Goal: Task Accomplishment & Management: Manage account settings

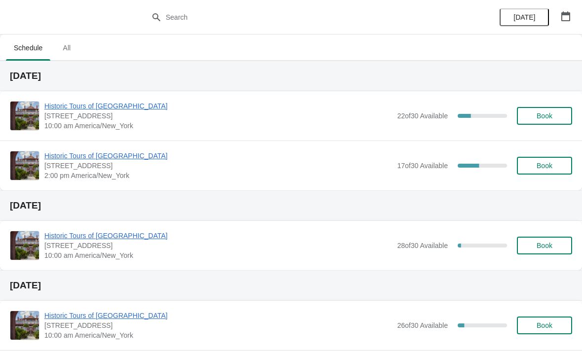
click at [556, 113] on span "Book" at bounding box center [544, 116] width 37 height 8
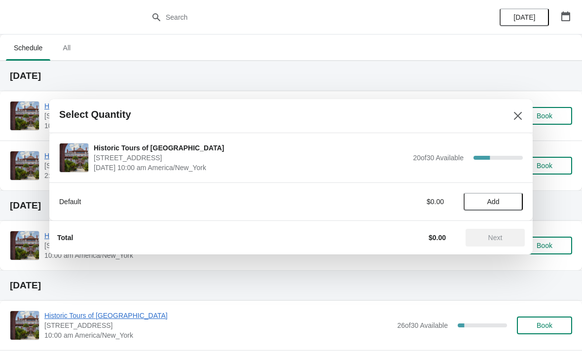
click at [514, 123] on button "Close" at bounding box center [518, 116] width 18 height 18
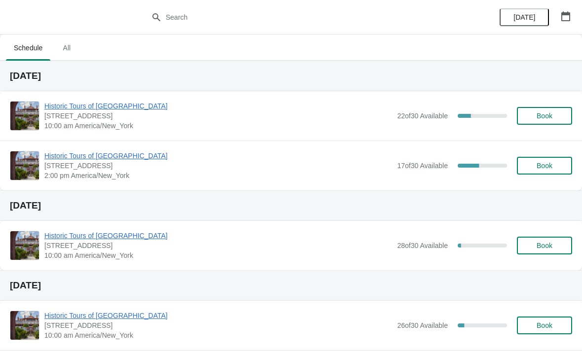
click at [119, 102] on span "Historic Tours of [GEOGRAPHIC_DATA]" at bounding box center [218, 106] width 348 height 10
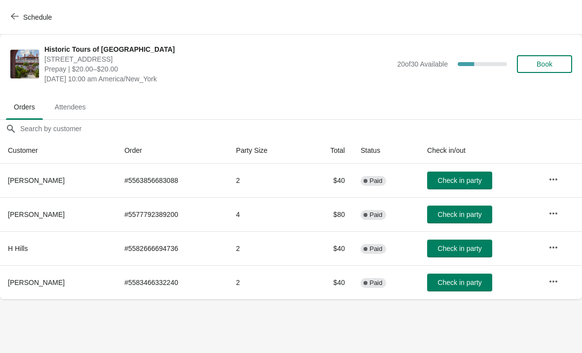
click at [18, 35] on div "Historic Tours of Flagler College 74 King Street, St. Augustine, FL, USA Prepay…" at bounding box center [291, 64] width 582 height 59
click at [5, 24] on button "Schedule" at bounding box center [32, 17] width 55 height 18
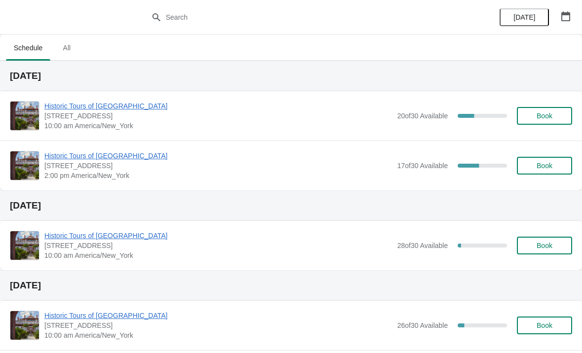
click at [114, 155] on span "Historic Tours of [GEOGRAPHIC_DATA]" at bounding box center [218, 156] width 348 height 10
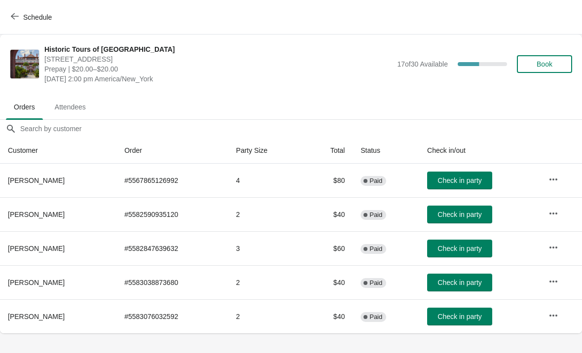
click at [16, 10] on button "Schedule" at bounding box center [32, 17] width 55 height 18
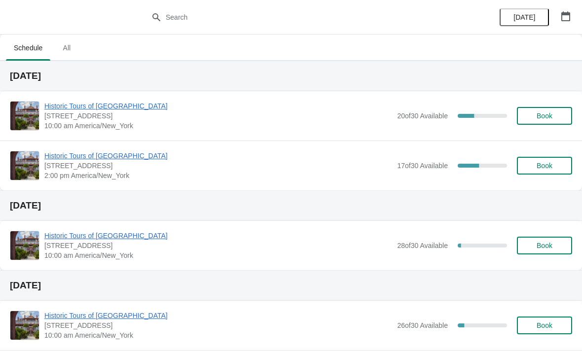
click at [122, 110] on span "Historic Tours of [GEOGRAPHIC_DATA]" at bounding box center [218, 106] width 348 height 10
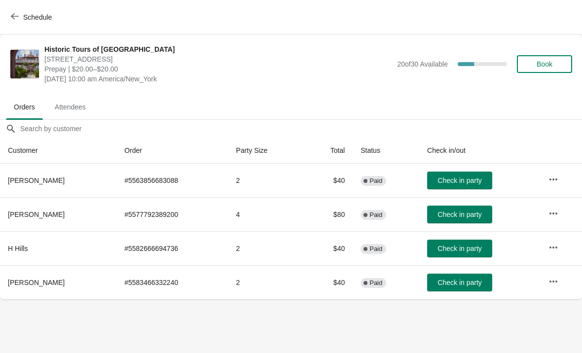
click at [530, 69] on button "Book" at bounding box center [544, 64] width 55 height 18
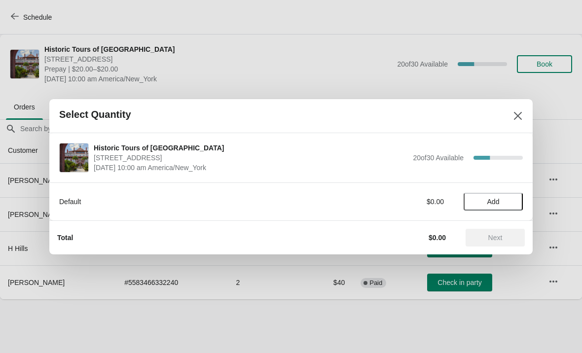
click at [488, 198] on span "Add" at bounding box center [493, 202] width 12 height 8
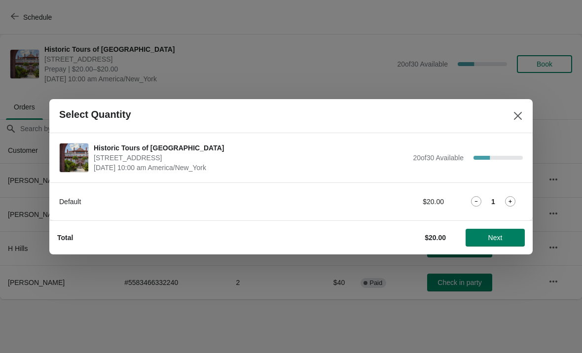
click at [505, 202] on icon at bounding box center [510, 201] width 10 height 10
click at [513, 109] on button "Close" at bounding box center [518, 116] width 18 height 18
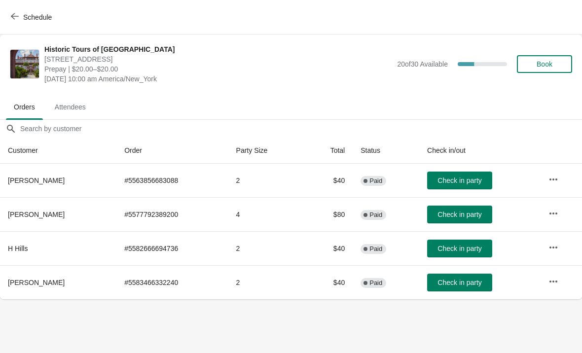
click at [24, 26] on button "Schedule" at bounding box center [32, 17] width 55 height 18
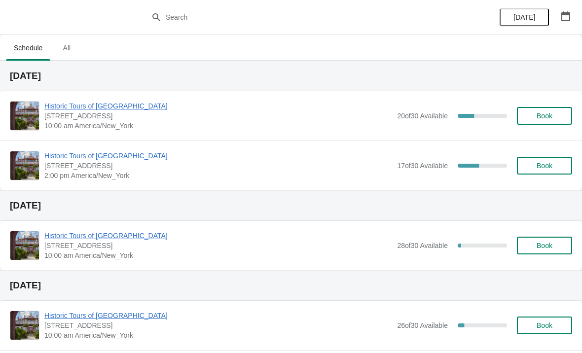
click at [542, 164] on span "Book" at bounding box center [544, 166] width 16 height 8
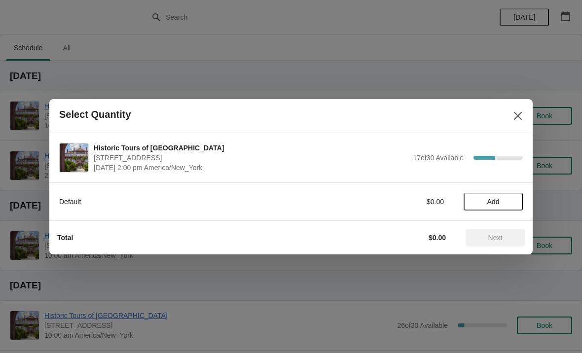
click at [499, 198] on span "Add" at bounding box center [493, 202] width 12 height 8
click at [502, 201] on div "1" at bounding box center [492, 201] width 59 height 10
click at [511, 204] on icon at bounding box center [510, 201] width 10 height 10
click at [507, 204] on icon at bounding box center [510, 201] width 10 height 10
click at [506, 206] on icon at bounding box center [510, 201] width 10 height 10
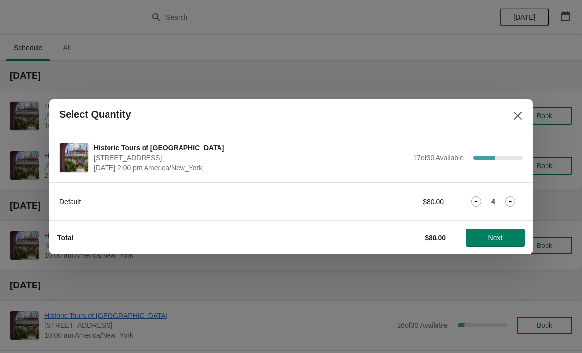
click at [510, 109] on button "Close" at bounding box center [518, 116] width 18 height 18
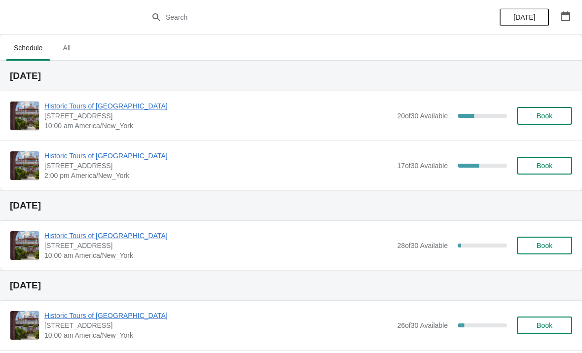
click at [548, 120] on button "Book" at bounding box center [544, 116] width 55 height 18
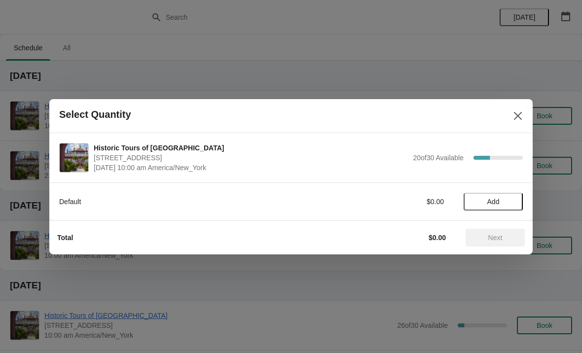
click at [517, 119] on icon "Close" at bounding box center [518, 116] width 10 height 10
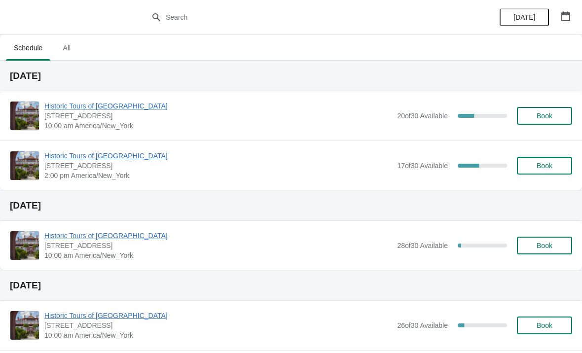
click at [536, 173] on button "Book" at bounding box center [544, 166] width 55 height 18
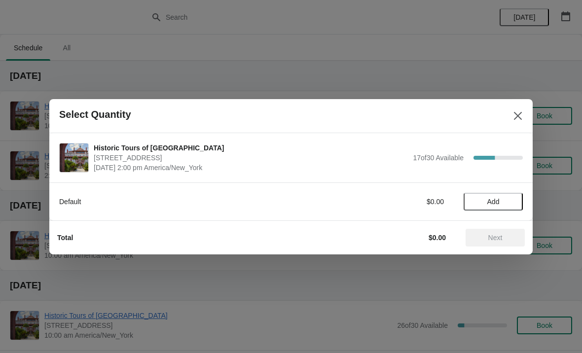
click at [506, 202] on span "Add" at bounding box center [492, 202] width 41 height 8
click at [504, 208] on div "Default $20.00 1" at bounding box center [290, 202] width 463 height 18
click at [506, 205] on icon at bounding box center [510, 201] width 10 height 10
click at [510, 205] on icon at bounding box center [510, 201] width 10 height 10
click at [508, 212] on div "Default $60.00 3" at bounding box center [290, 201] width 483 height 38
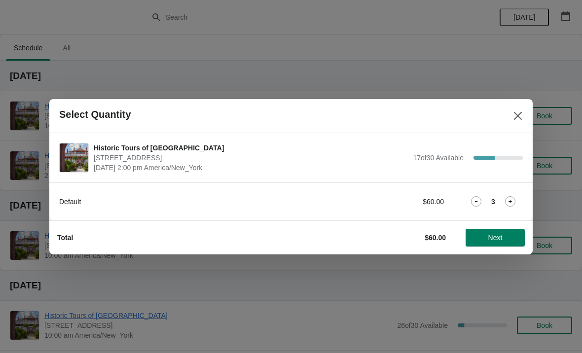
click at [506, 206] on icon at bounding box center [510, 201] width 10 height 10
click at [508, 210] on div "Default $80.00 4" at bounding box center [290, 202] width 463 height 18
click at [507, 206] on icon at bounding box center [510, 201] width 10 height 10
click at [508, 243] on button "Next" at bounding box center [494, 238] width 59 height 18
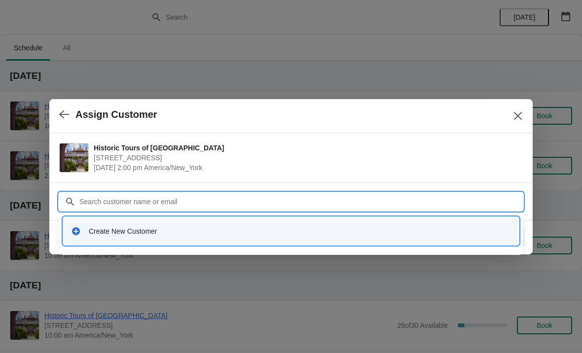
click at [166, 232] on div "Create New Customer" at bounding box center [300, 231] width 422 height 10
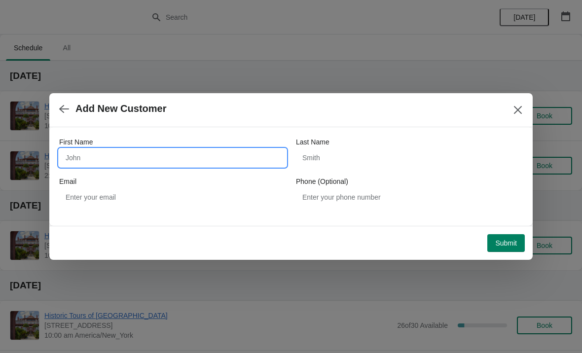
click at [131, 157] on input "First Name" at bounding box center [172, 158] width 227 height 18
type input "Vera"
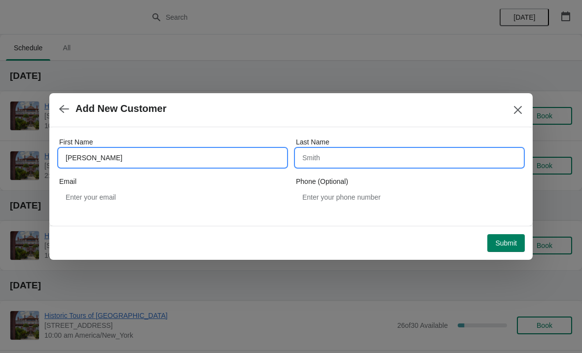
click at [353, 163] on input "Last Name" at bounding box center [409, 158] width 227 height 18
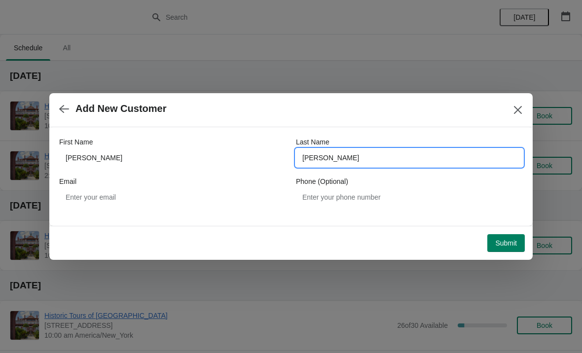
type input "Ivanovna"
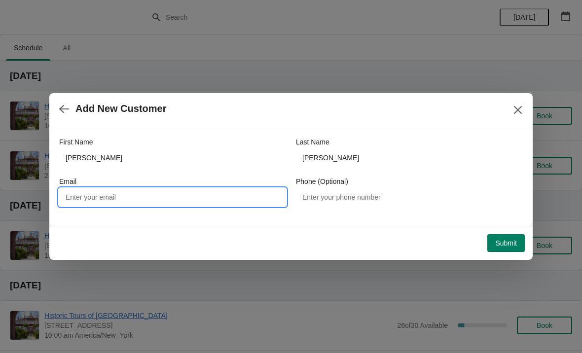
click at [251, 196] on input "Email" at bounding box center [172, 197] width 227 height 18
type input "F"
type input "Legacy@flagler.edu"
click at [513, 250] on button "Submit" at bounding box center [505, 243] width 37 height 18
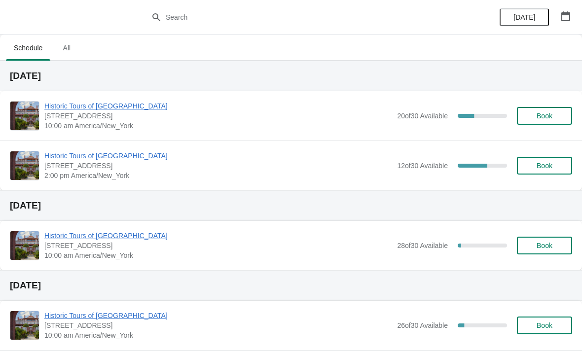
click at [526, 162] on span "Book" at bounding box center [544, 166] width 37 height 8
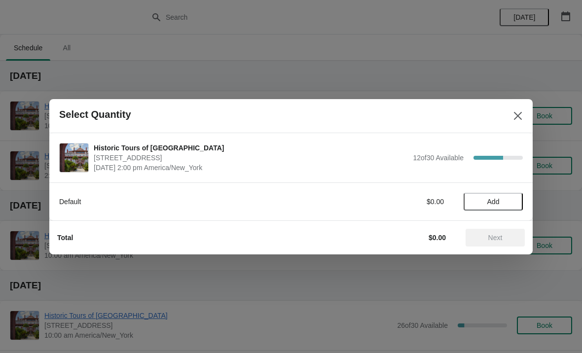
click at [508, 200] on span "Add" at bounding box center [492, 202] width 41 height 8
click at [509, 206] on icon at bounding box center [510, 201] width 10 height 10
click at [502, 235] on span "Next" at bounding box center [495, 238] width 14 height 8
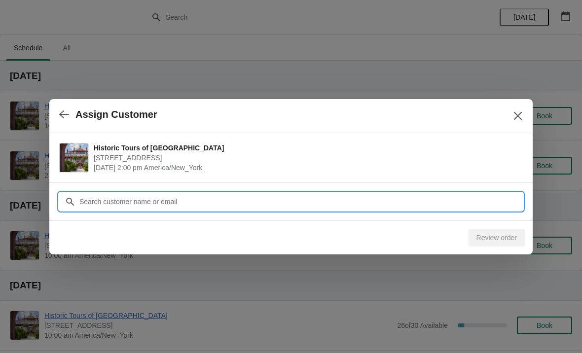
click at [407, 201] on input "Customer" at bounding box center [301, 202] width 444 height 18
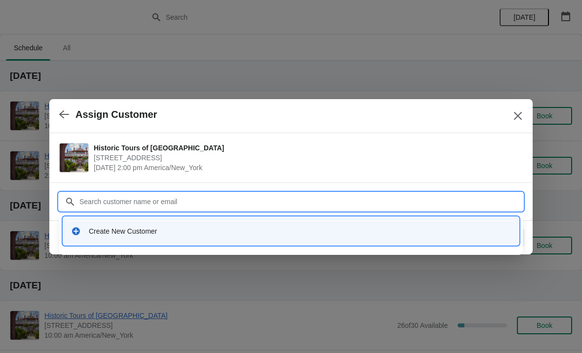
click at [100, 230] on div "Create New Customer" at bounding box center [300, 231] width 422 height 10
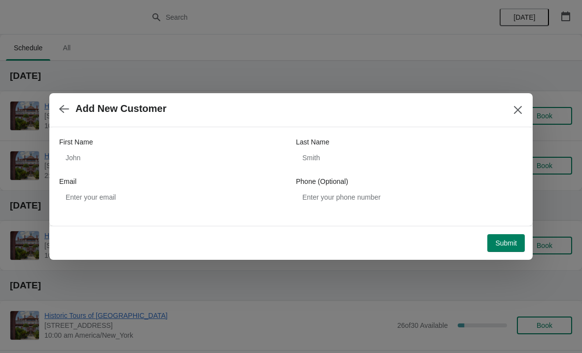
click at [128, 172] on div "First Name Last Name Email Phone (Optional)" at bounding box center [290, 171] width 463 height 69
click at [103, 144] on div "First Name" at bounding box center [172, 142] width 227 height 10
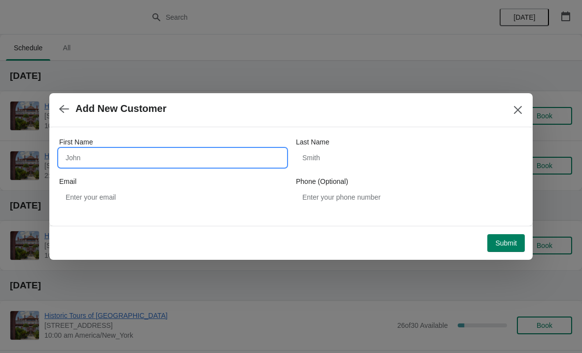
click at [105, 158] on input "First Name" at bounding box center [172, 158] width 227 height 18
type input "I"
type input "Vera"
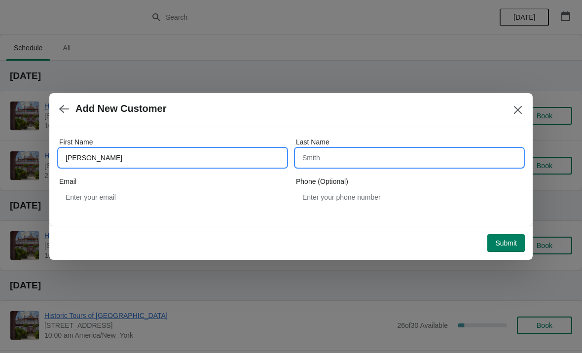
click at [369, 163] on input "Last Name" at bounding box center [409, 158] width 227 height 18
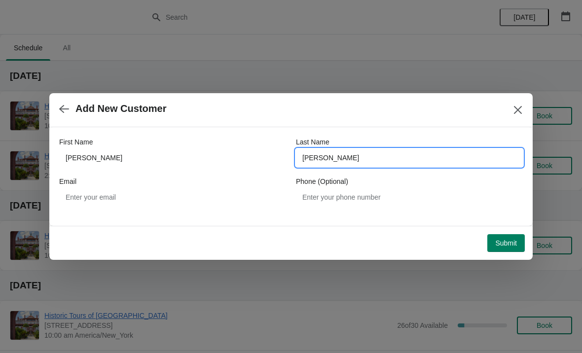
type input "Ivan"
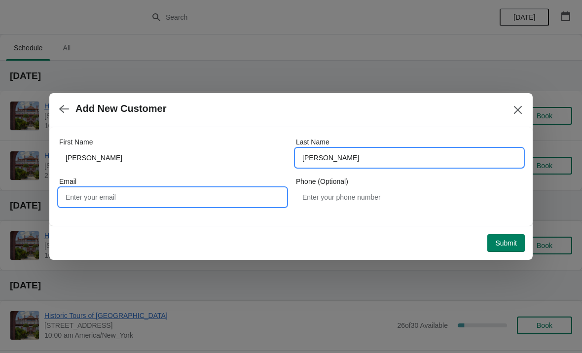
click at [97, 200] on input "Email" at bounding box center [172, 197] width 227 height 18
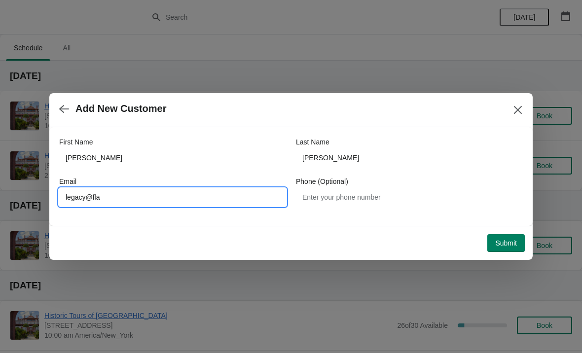
type input "legacy@flag"
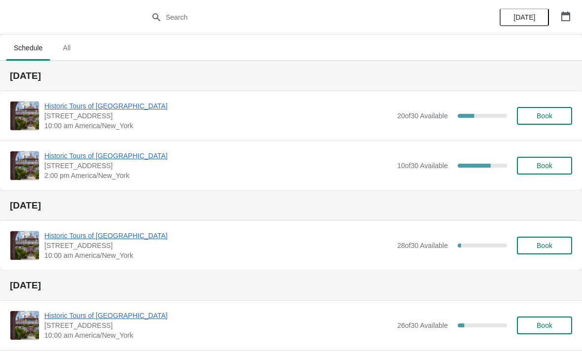
click at [126, 157] on span "Historic Tours of [GEOGRAPHIC_DATA]" at bounding box center [218, 156] width 348 height 10
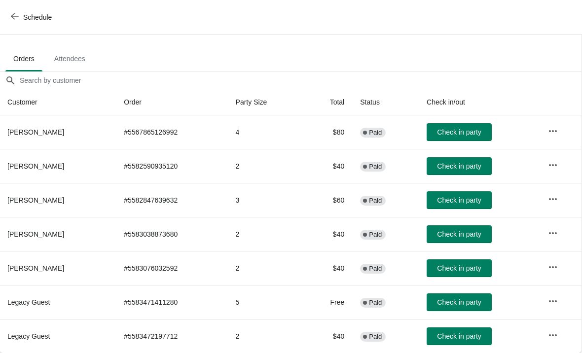
scroll to position [48, 0]
click at [95, 319] on th "Legacy Guest" at bounding box center [58, 336] width 116 height 34
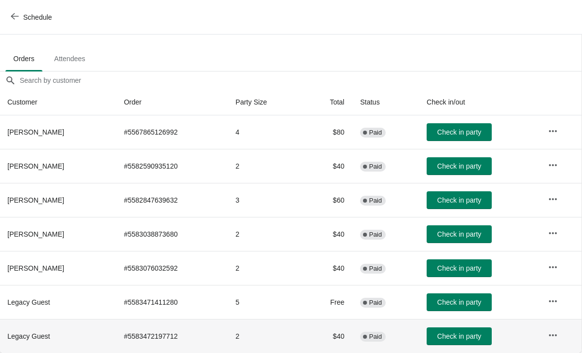
click at [132, 339] on td "# 5583472197712" at bounding box center [171, 336] width 111 height 34
click at [568, 337] on td at bounding box center [560, 336] width 41 height 34
click at [553, 331] on icon "button" at bounding box center [553, 335] width 10 height 10
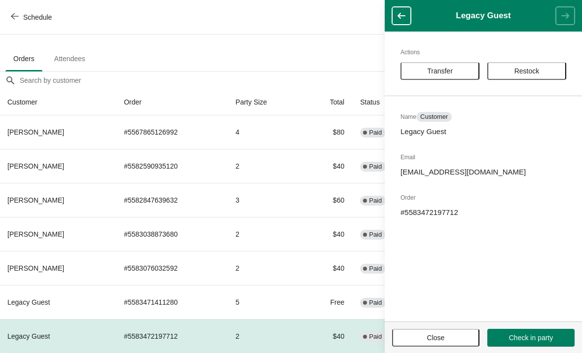
click at [419, 212] on p "# 5583472197712" at bounding box center [483, 213] width 166 height 10
click at [424, 341] on span "Close" at bounding box center [436, 338] width 70 height 8
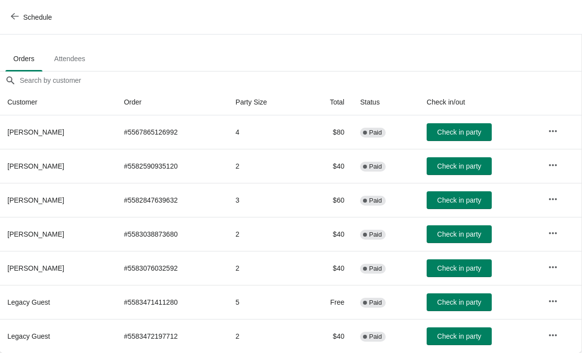
click at [23, 14] on span "Schedule" at bounding box center [37, 17] width 29 height 8
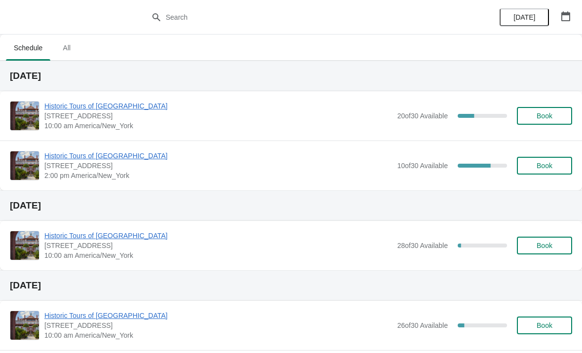
click at [128, 109] on span "Historic Tours of [GEOGRAPHIC_DATA]" at bounding box center [218, 106] width 348 height 10
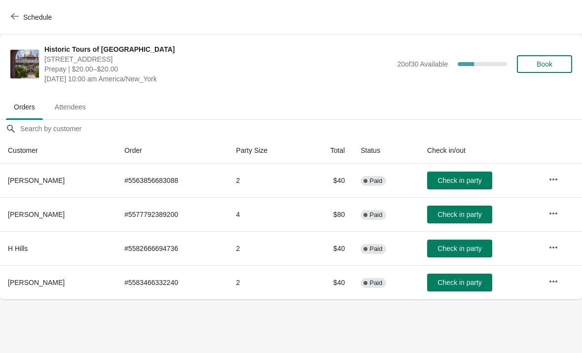
click at [14, 25] on button "Schedule" at bounding box center [32, 17] width 55 height 18
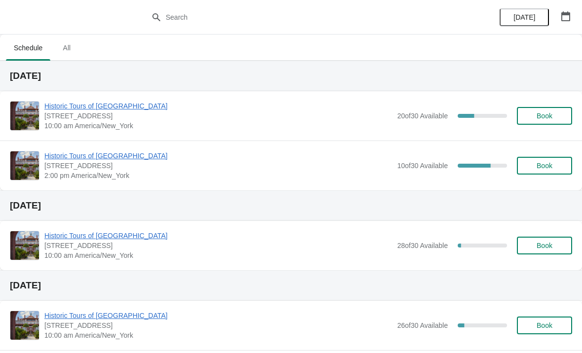
click at [93, 156] on span "Historic Tours of [GEOGRAPHIC_DATA]" at bounding box center [218, 156] width 348 height 10
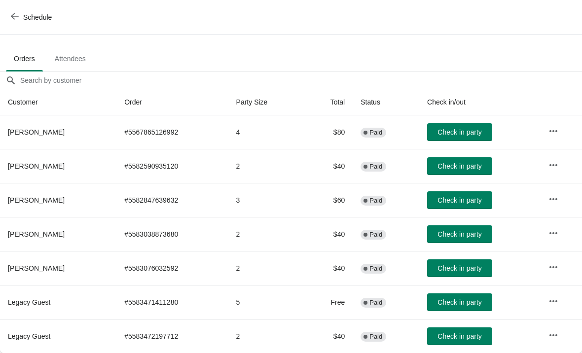
scroll to position [48, 0]
click at [23, 16] on span "Schedule" at bounding box center [37, 17] width 29 height 8
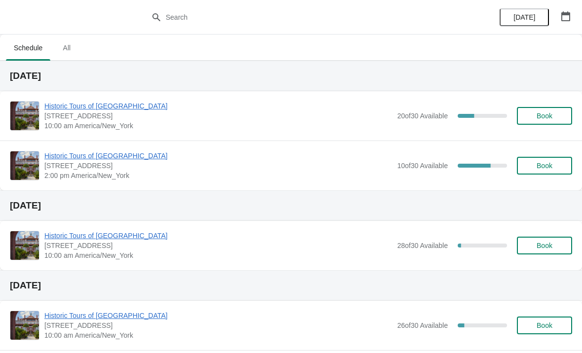
click at [68, 109] on span "Historic Tours of [GEOGRAPHIC_DATA]" at bounding box center [218, 106] width 348 height 10
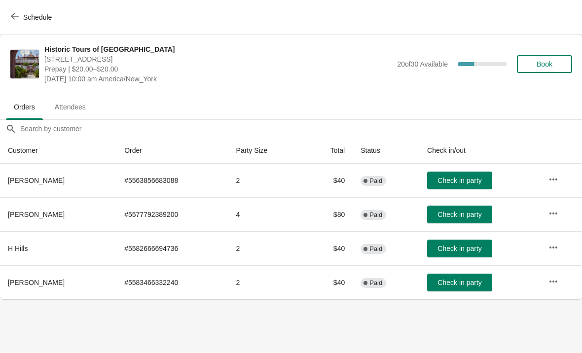
click at [485, 242] on button "Check in party" at bounding box center [459, 249] width 65 height 18
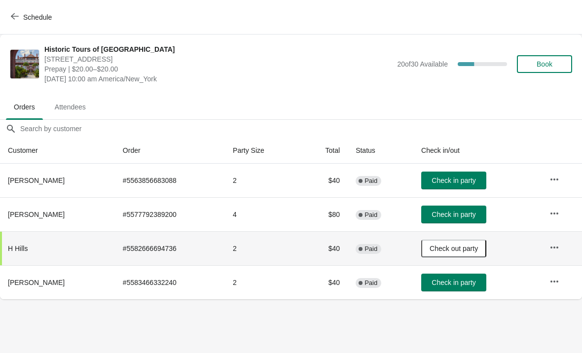
click at [472, 214] on span "Check in party" at bounding box center [453, 215] width 44 height 8
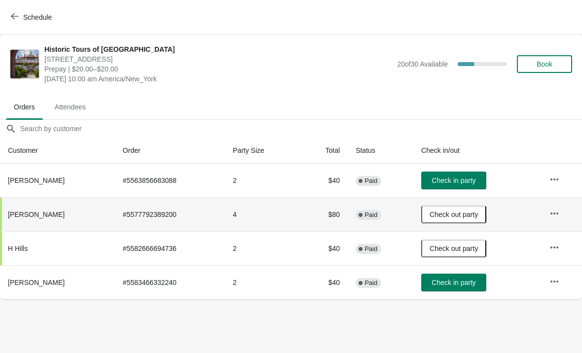
click at [552, 65] on span "Book" at bounding box center [544, 64] width 16 height 8
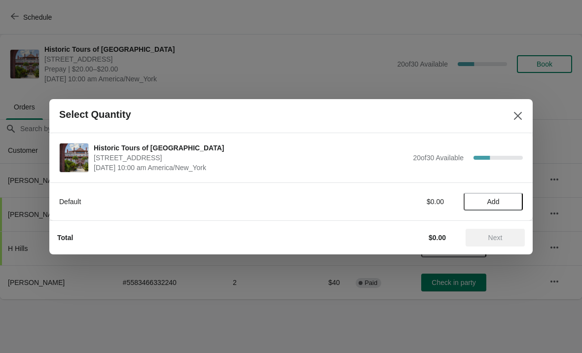
click at [486, 204] on span "Add" at bounding box center [492, 202] width 41 height 8
click at [519, 199] on div "1" at bounding box center [492, 201] width 59 height 10
click at [513, 199] on icon at bounding box center [510, 201] width 10 height 10
click at [514, 201] on icon at bounding box center [510, 201] width 10 height 10
click at [497, 243] on button "Next" at bounding box center [494, 238] width 59 height 18
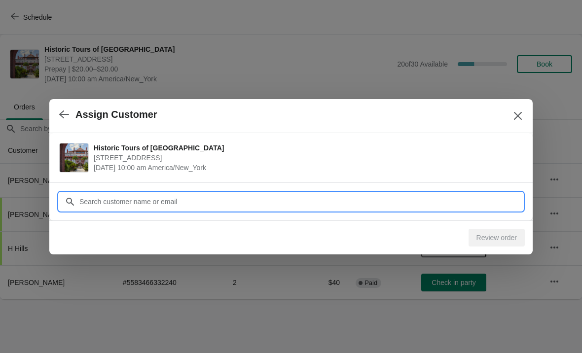
click at [215, 299] on div "Assign Customer Historic Tours of [GEOGRAPHIC_DATA] [STREET_ADDRESS][PERSON_NAM…" at bounding box center [291, 299] width 582 height 0
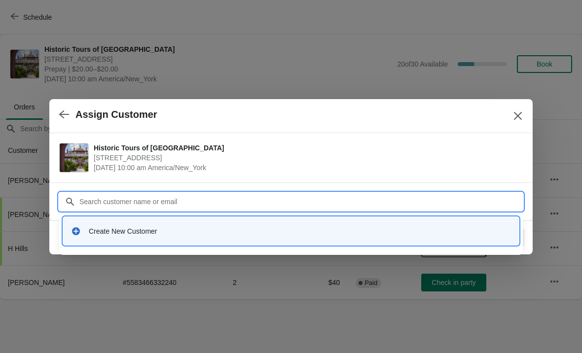
click at [185, 228] on div "Create New Customer" at bounding box center [300, 231] width 422 height 10
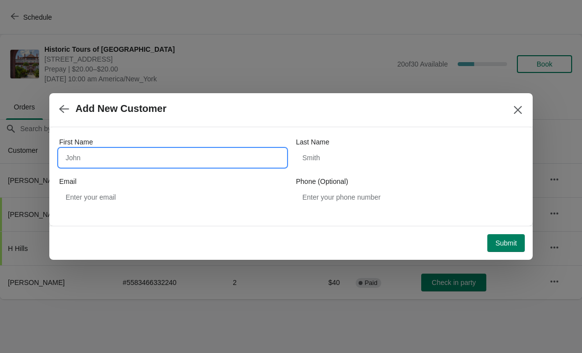
click at [137, 152] on input "First Name" at bounding box center [172, 158] width 227 height 18
type input "[PERSON_NAME]"
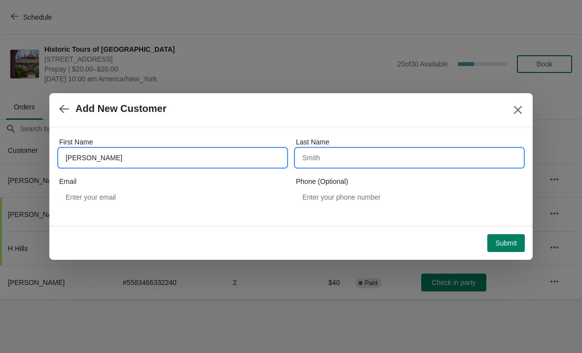
click at [339, 156] on input "Last Name" at bounding box center [409, 158] width 227 height 18
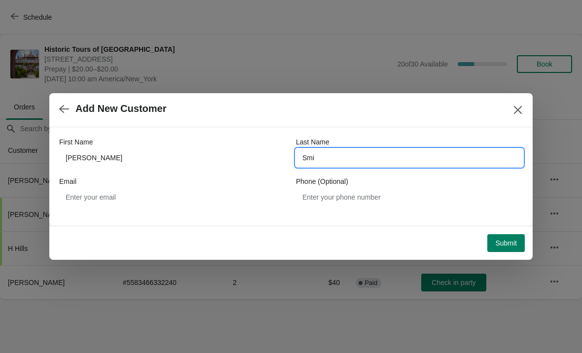
type input "[PERSON_NAME]"
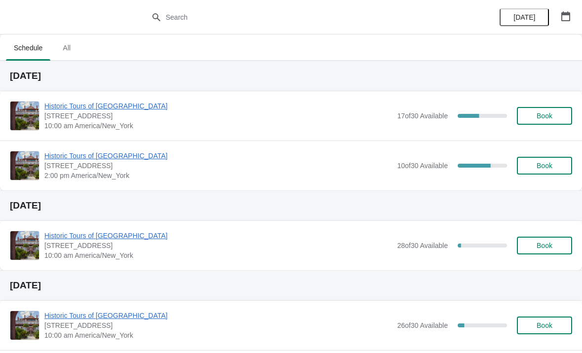
click at [117, 109] on span "Historic Tours of [GEOGRAPHIC_DATA]" at bounding box center [218, 106] width 348 height 10
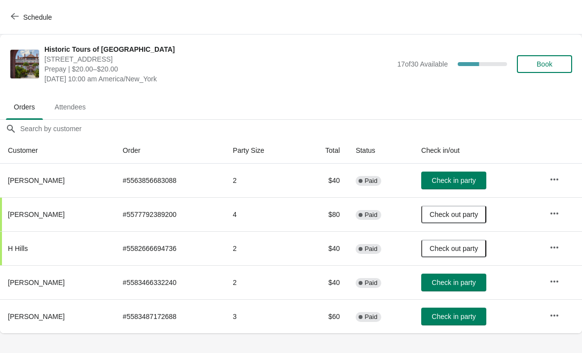
click at [461, 317] on span "Check in party" at bounding box center [453, 317] width 44 height 8
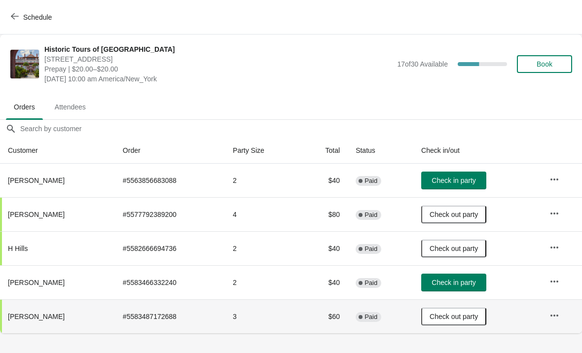
click at [459, 174] on button "Check in party" at bounding box center [453, 181] width 65 height 18
